Goal: Task Accomplishment & Management: Complete application form

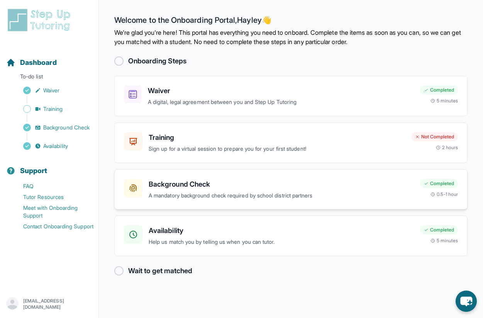
click at [305, 193] on p "A mandatory background check required by school district partners" at bounding box center [281, 195] width 265 height 9
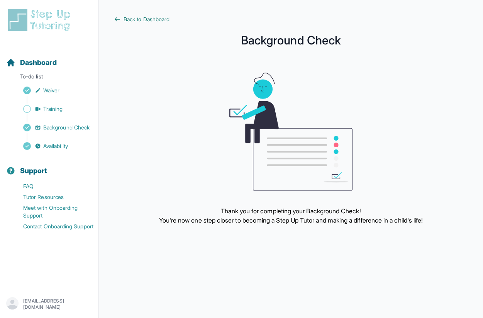
click at [124, 19] on span "Back to Dashboard" at bounding box center [147, 19] width 46 height 8
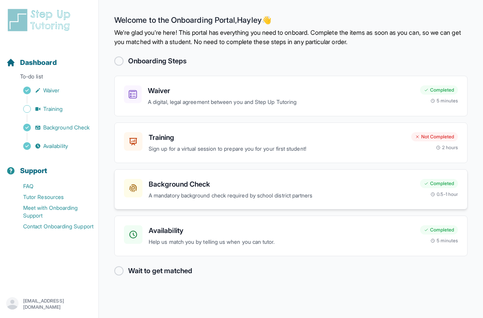
click at [201, 194] on p "A mandatory background check required by school district partners" at bounding box center [281, 195] width 265 height 9
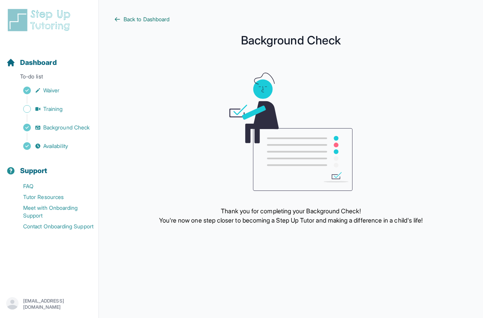
click at [138, 22] on span "Back to Dashboard" at bounding box center [147, 19] width 46 height 8
